Goal: Communication & Community: Answer question/provide support

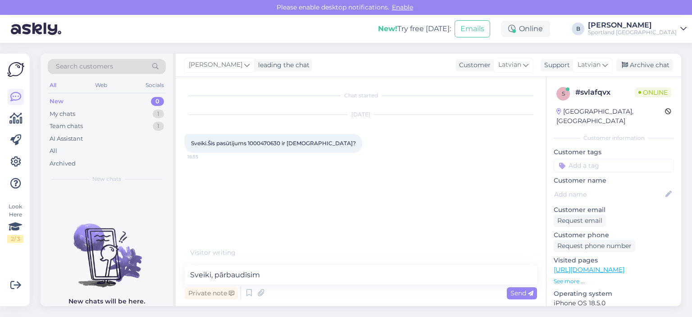
type textarea "Sveiki, pārbaudīsim."
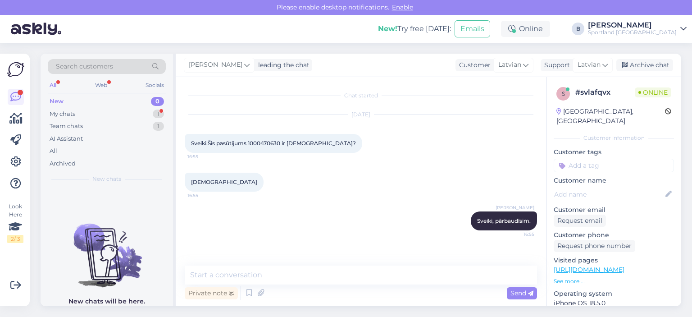
click at [266, 144] on span "Sveiki.Šis pasūtijums 1000470630 ir [DEMOGRAPHIC_DATA]?" at bounding box center [273, 143] width 165 height 7
copy span "1000470630"
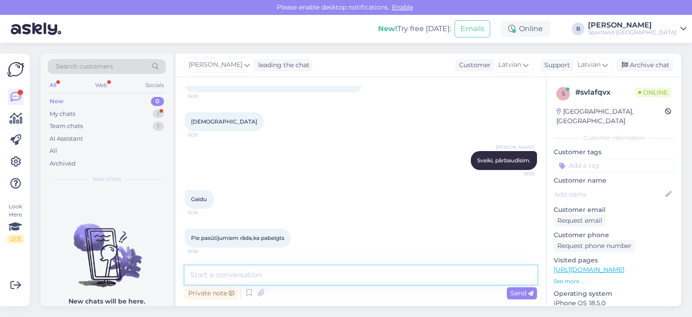
click at [280, 272] on textarea at bounding box center [361, 275] width 352 height 19
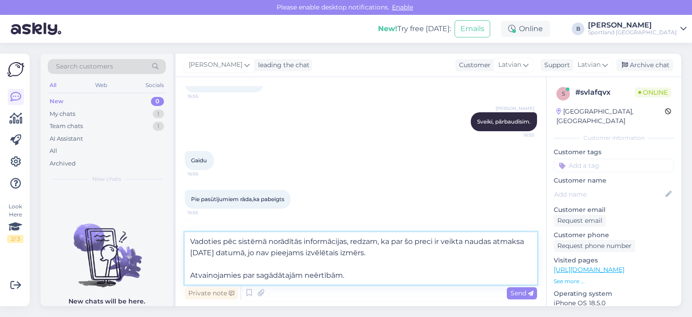
type textarea "Vadoties pēc sistēmā norādītās informācijas, redzam, ka par šo preci ir veikta …"
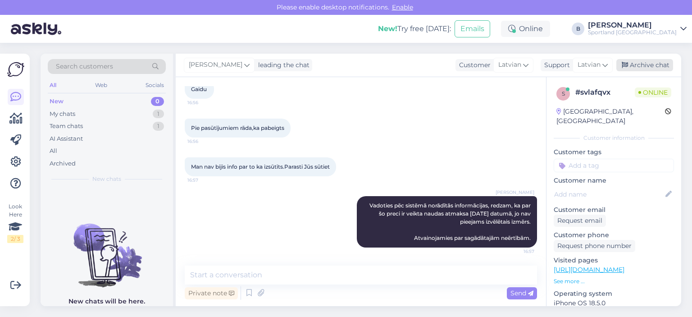
click at [628, 60] on div "Archive chat" at bounding box center [645, 65] width 57 height 12
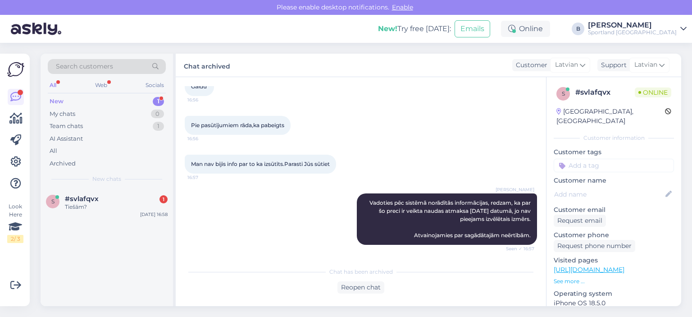
scroll to position [212, 0]
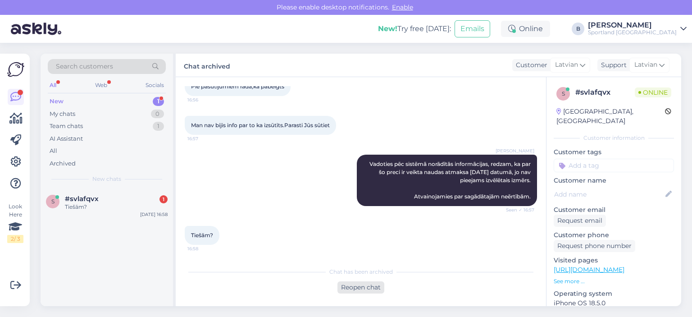
click at [357, 289] on div "Reopen chat" at bounding box center [361, 287] width 47 height 12
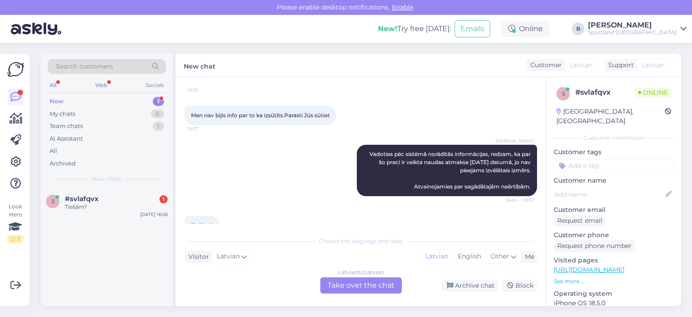
click at [358, 286] on div "Latvian to Latvian Take over the chat" at bounding box center [361, 285] width 82 height 16
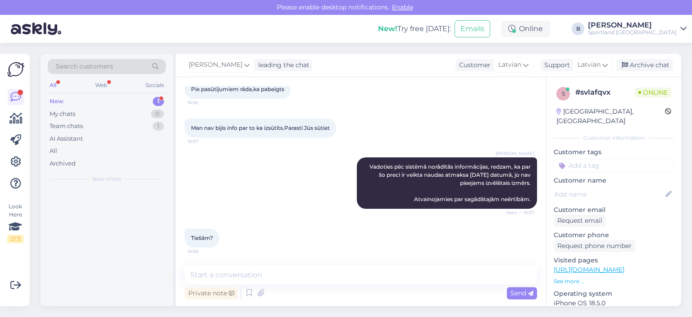
scroll to position [209, 0]
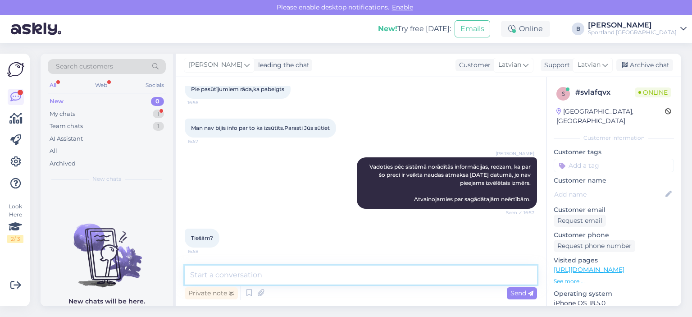
click at [328, 275] on textarea at bounding box center [361, 275] width 352 height 19
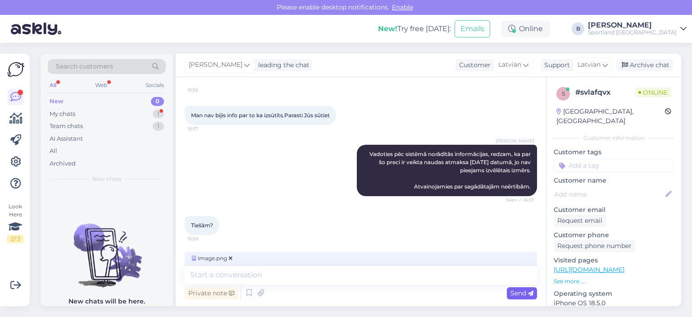
click at [513, 293] on span "Send" at bounding box center [522, 293] width 23 height 8
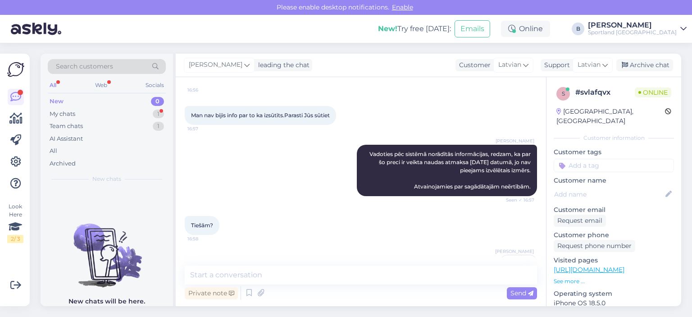
scroll to position [266, 0]
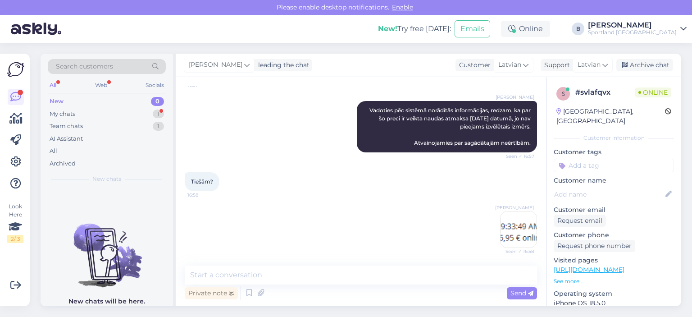
click at [503, 232] on img at bounding box center [519, 229] width 36 height 36
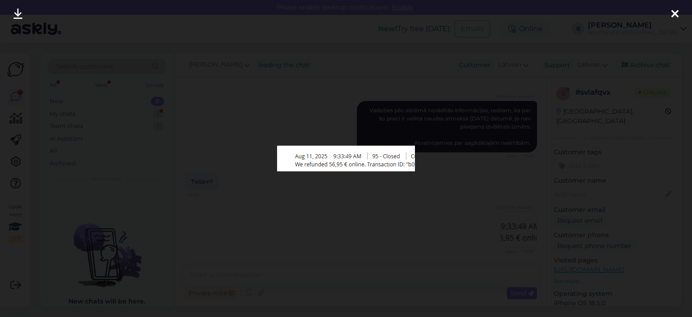
click at [308, 109] on div at bounding box center [346, 158] width 692 height 317
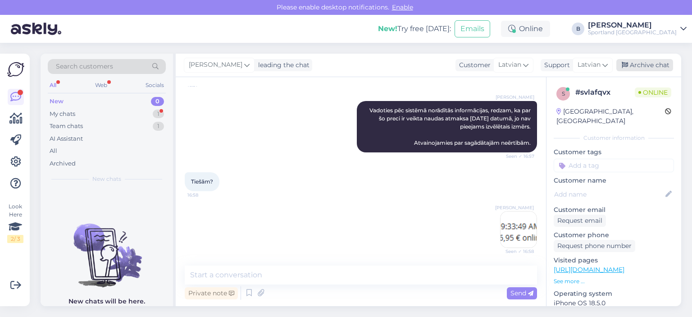
click at [643, 70] on div "Archive chat" at bounding box center [645, 65] width 57 height 12
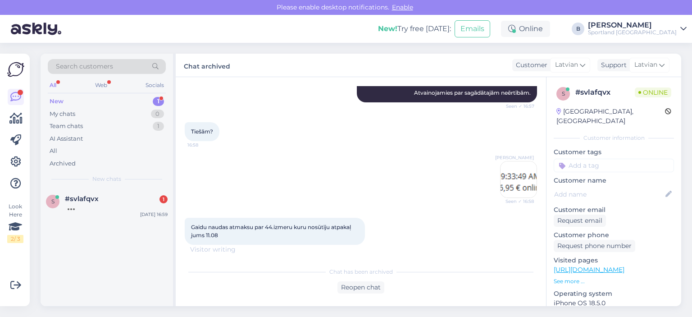
scroll to position [325, 0]
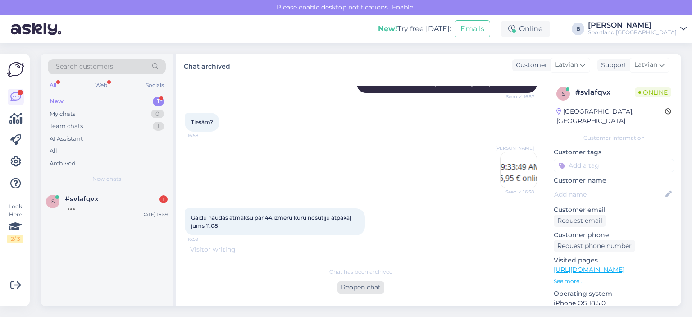
click at [368, 288] on div "Reopen chat" at bounding box center [361, 287] width 47 height 12
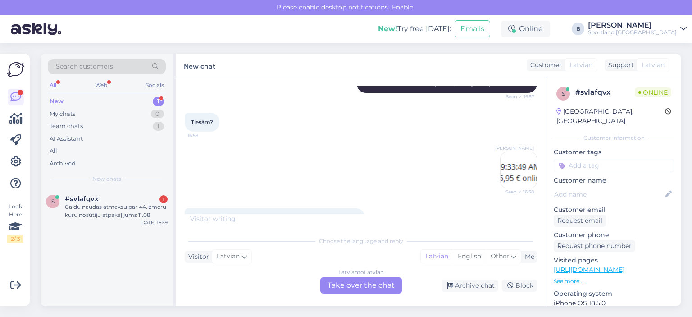
click at [368, 286] on div "Latvian to Latvian Take over the chat" at bounding box center [361, 285] width 82 height 16
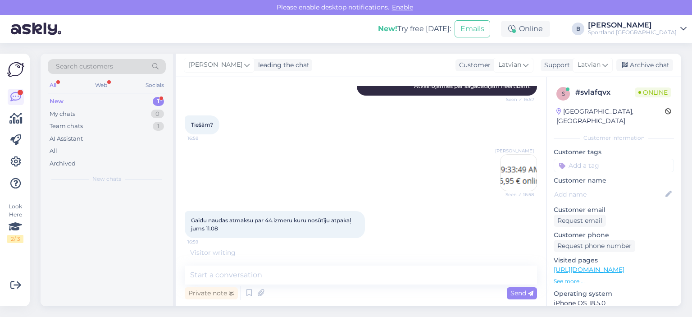
scroll to position [322, 0]
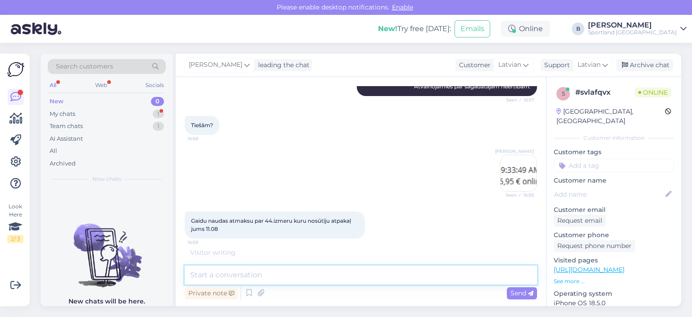
click at [366, 275] on textarea at bounding box center [361, 275] width 352 height 19
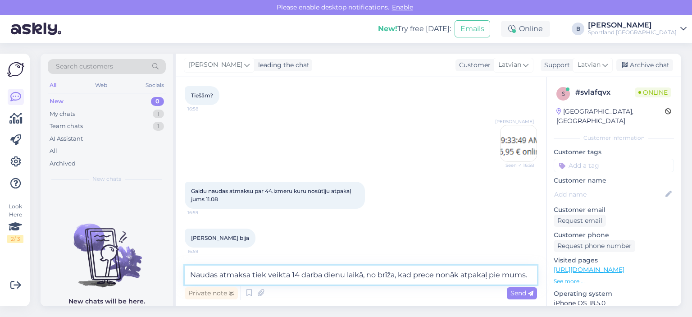
scroll to position [352, 0]
type textarea "Naudas atmaksa tiek veikta 14 darba dienu laikā, no brīža, kad prece nonāk atpa…"
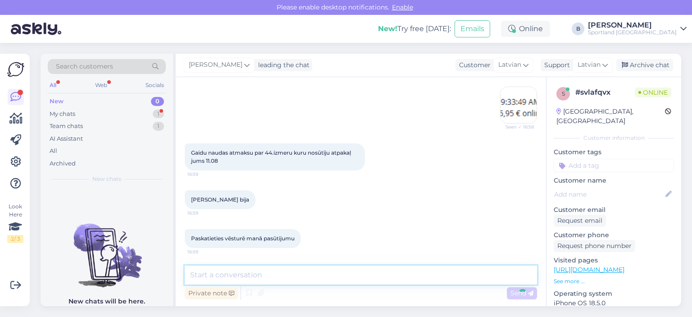
scroll to position [437, 0]
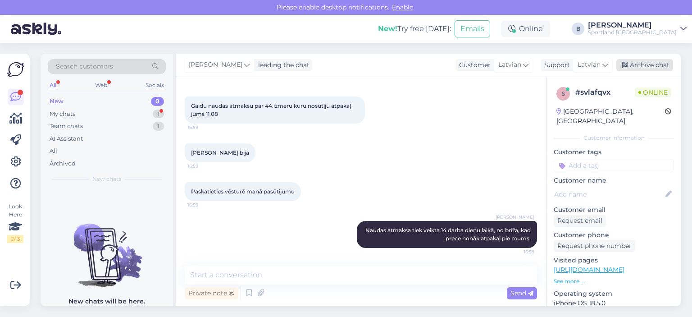
click at [660, 65] on div "Archive chat" at bounding box center [645, 65] width 57 height 12
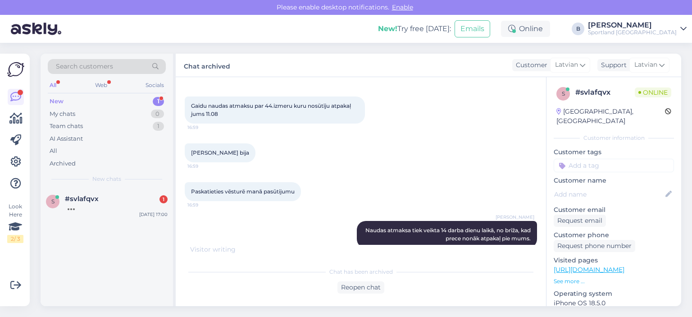
scroll to position [479, 0]
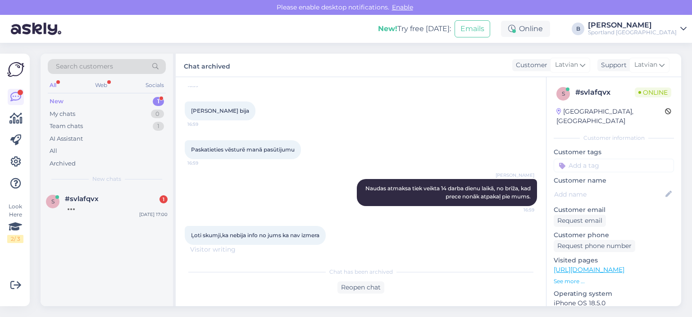
click at [358, 280] on div "Chat has been archived Reopen chat" at bounding box center [361, 277] width 352 height 31
click at [362, 288] on div "Reopen chat" at bounding box center [361, 287] width 47 height 12
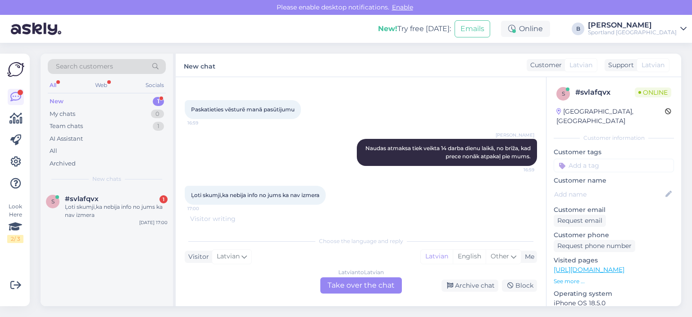
click at [368, 287] on div "Latvian to Latvian Take over the chat" at bounding box center [361, 285] width 82 height 16
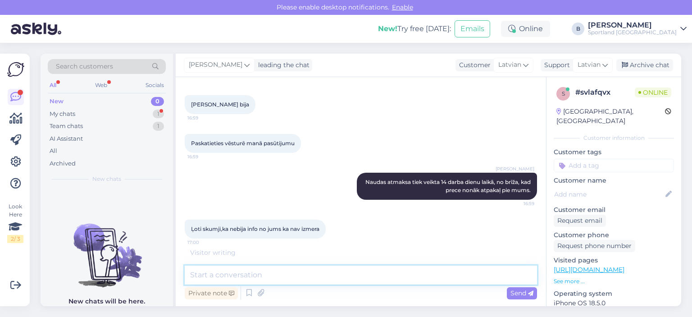
click at [359, 276] on textarea at bounding box center [361, 275] width 352 height 19
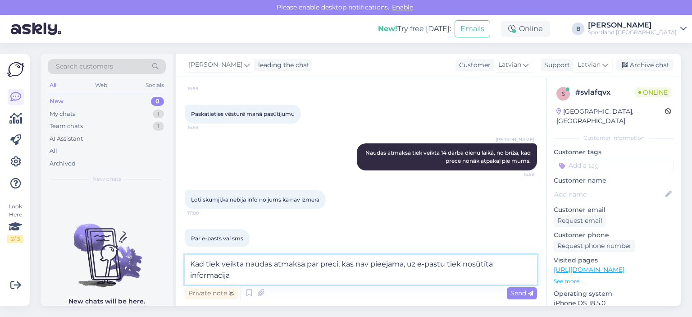
scroll to position [524, 0]
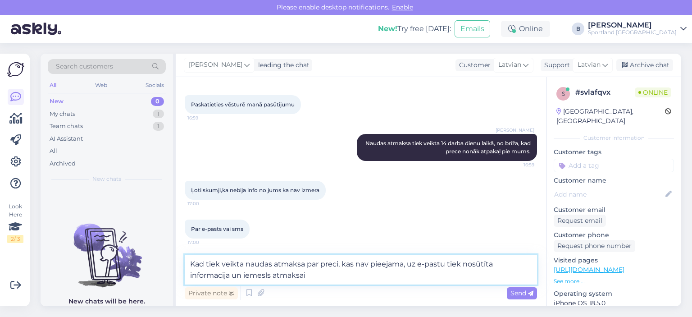
type textarea "Kad tiek veikta naudas atmaksa par preci, kas nav pieejama, uz e-pastu tiek nos…"
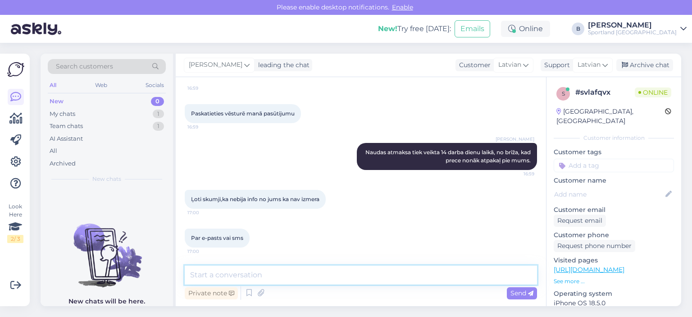
scroll to position [561, 0]
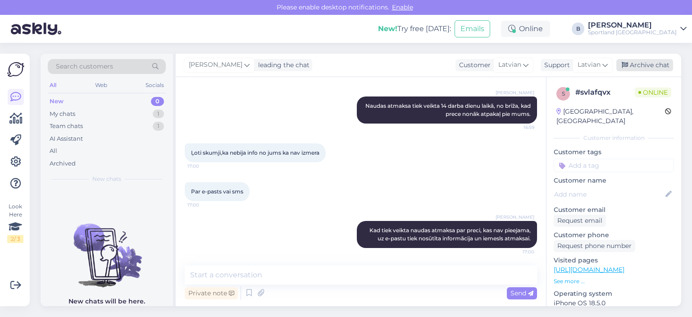
click at [664, 68] on div "Archive chat" at bounding box center [645, 65] width 57 height 12
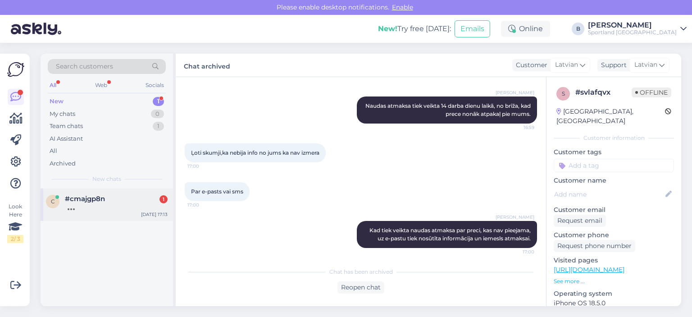
click at [119, 216] on div "c #cmajgp8n [DATE] 17:13" at bounding box center [107, 204] width 133 height 32
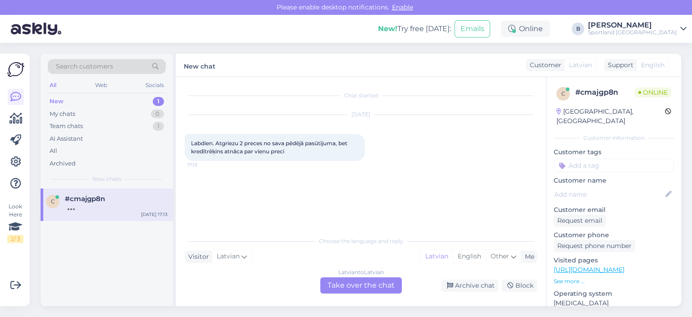
click at [355, 288] on div "Latvian to Latvian Take over the chat" at bounding box center [361, 285] width 82 height 16
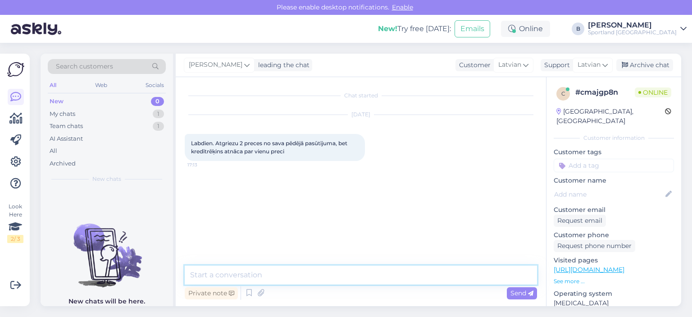
click at [352, 280] on textarea at bounding box center [361, 275] width 352 height 19
type textarea "Sveiki, kāds ir pasūtījuma numurs?"
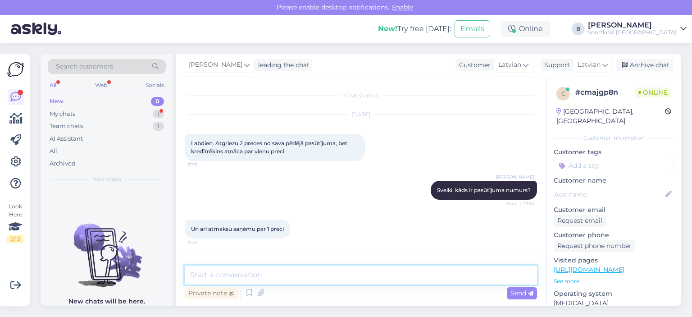
scroll to position [47, 0]
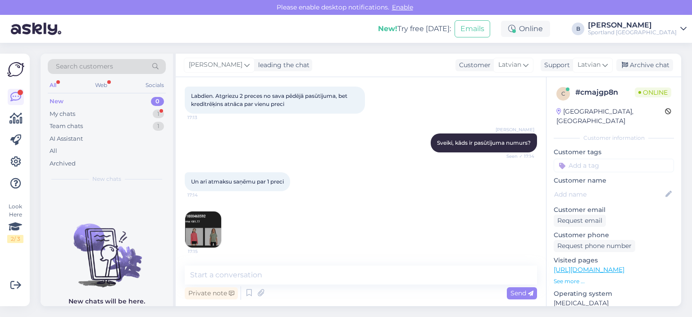
click at [198, 234] on img at bounding box center [203, 229] width 36 height 36
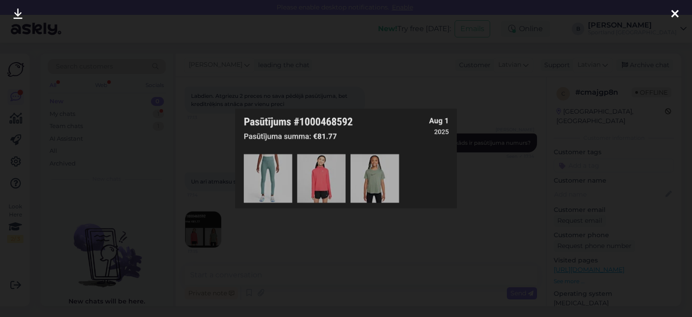
click at [454, 236] on div at bounding box center [346, 158] width 692 height 317
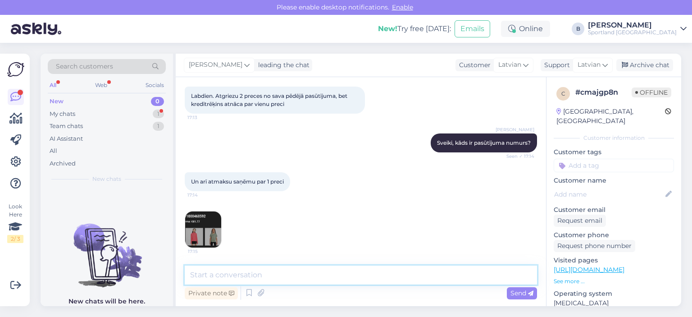
click at [312, 271] on textarea at bounding box center [361, 275] width 352 height 19
type textarea "Jūs atgriezāt ar sūtīšanu vai kādā no klātienes veikaliem?"
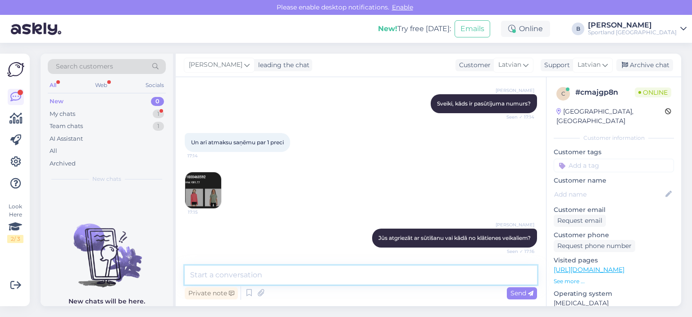
scroll to position [125, 0]
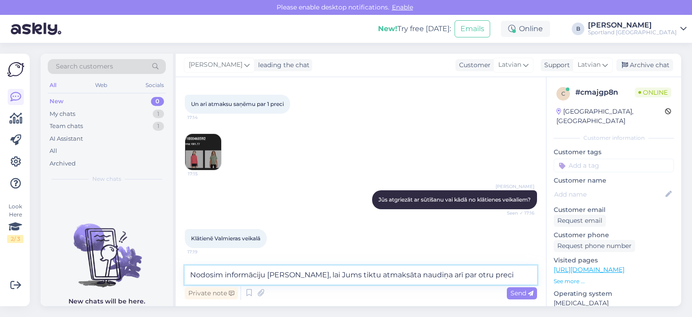
type textarea "Nodosim informāciju [PERSON_NAME], lai Jums tiktu atmaksāta naudiņa arī par otr…"
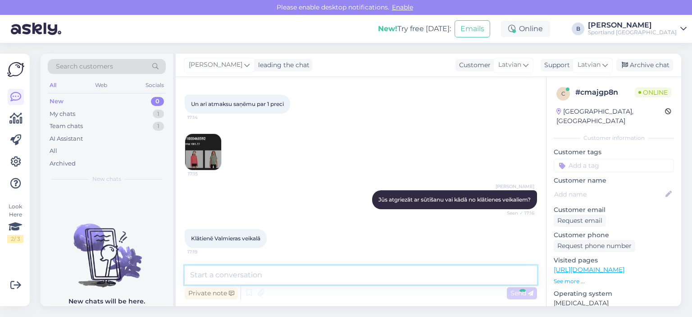
scroll to position [172, 0]
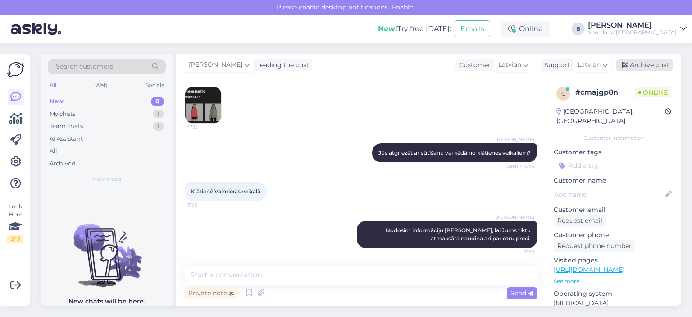
click at [654, 66] on div "Archive chat" at bounding box center [645, 65] width 57 height 12
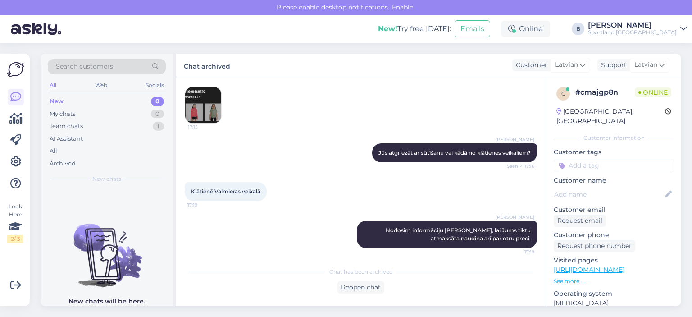
click at [198, 107] on img at bounding box center [203, 105] width 36 height 36
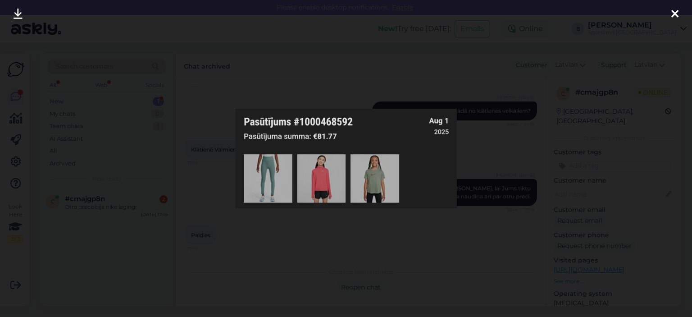
scroll to position [252, 0]
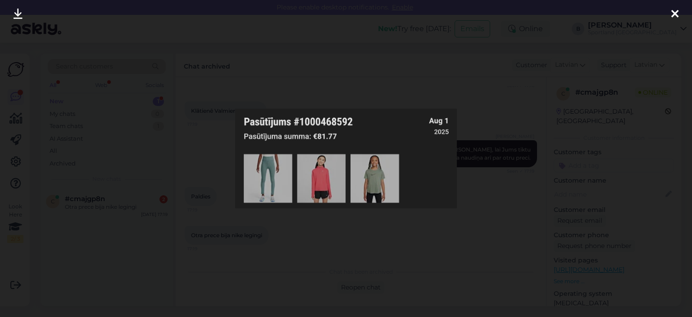
click at [210, 140] on div at bounding box center [346, 158] width 692 height 317
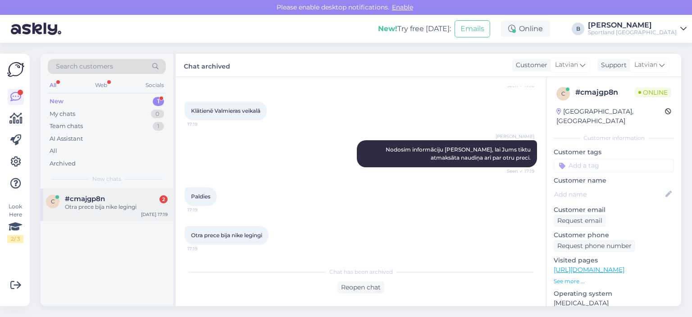
click at [113, 206] on div "Otra prece bija nike legingi" at bounding box center [116, 207] width 103 height 8
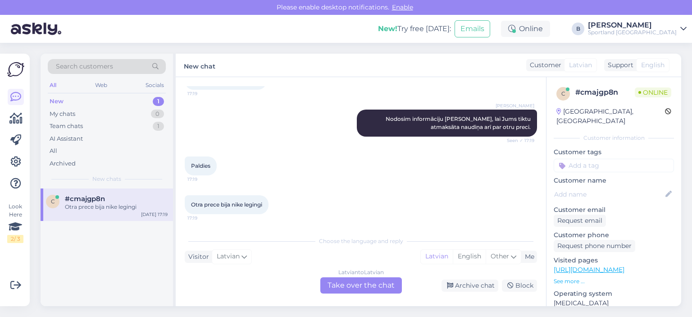
click at [364, 289] on div "Latvian to Latvian Take over the chat" at bounding box center [361, 285] width 82 height 16
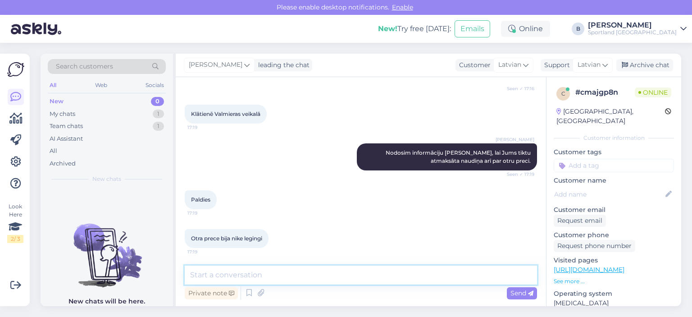
click at [310, 270] on textarea at bounding box center [361, 275] width 352 height 19
type textarea "Nodevām informāciju veikalam. :)"
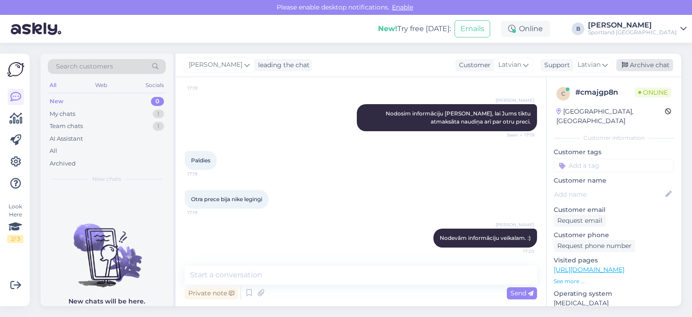
click at [628, 66] on icon at bounding box center [625, 65] width 6 height 6
